Goal: Task Accomplishment & Management: Complete application form

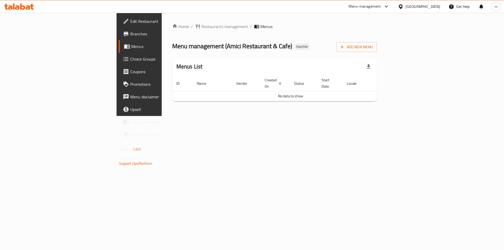
click at [119, 40] on link "Branches" at bounding box center [160, 34] width 82 height 13
click at [377, 43] on button "Add New Menu" at bounding box center [356, 47] width 41 height 10
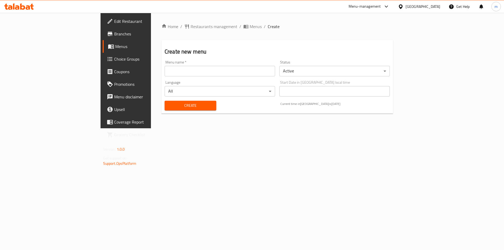
click at [193, 70] on input "text" at bounding box center [220, 71] width 111 height 11
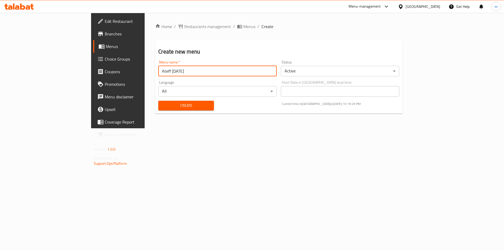
click at [158, 70] on input "Ateff [DATE]" at bounding box center [217, 71] width 118 height 11
type input "Ateff [DATE]"
click at [163, 106] on span "Create" at bounding box center [186, 105] width 47 height 7
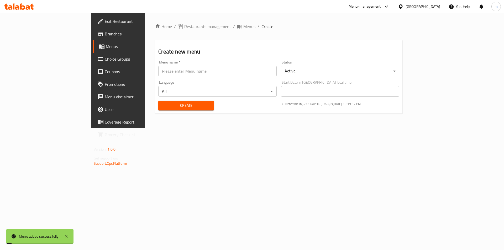
click at [145, 128] on div "Home / Restaurants management / Menus / Create Create new menu Menu name   * Me…" at bounding box center [279, 71] width 268 height 116
click at [243, 27] on span "Menus" at bounding box center [249, 26] width 12 height 6
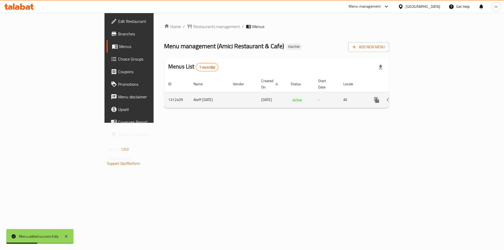
click at [421, 97] on link "enhanced table" at bounding box center [414, 100] width 13 height 13
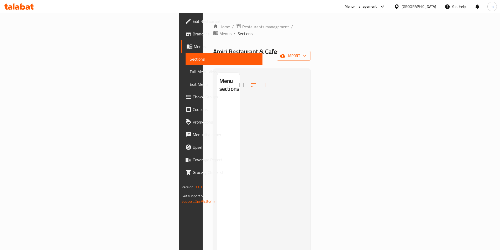
click at [217, 118] on div "Menu sections" at bounding box center [228, 198] width 22 height 250
